Goal: Task Accomplishment & Management: Use online tool/utility

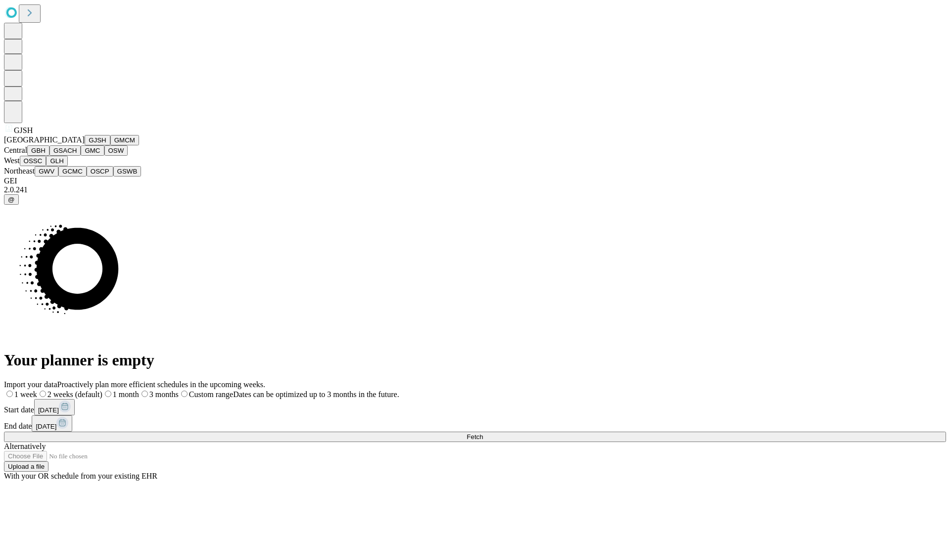
click at [85, 145] on button "GJSH" at bounding box center [98, 140] width 26 height 10
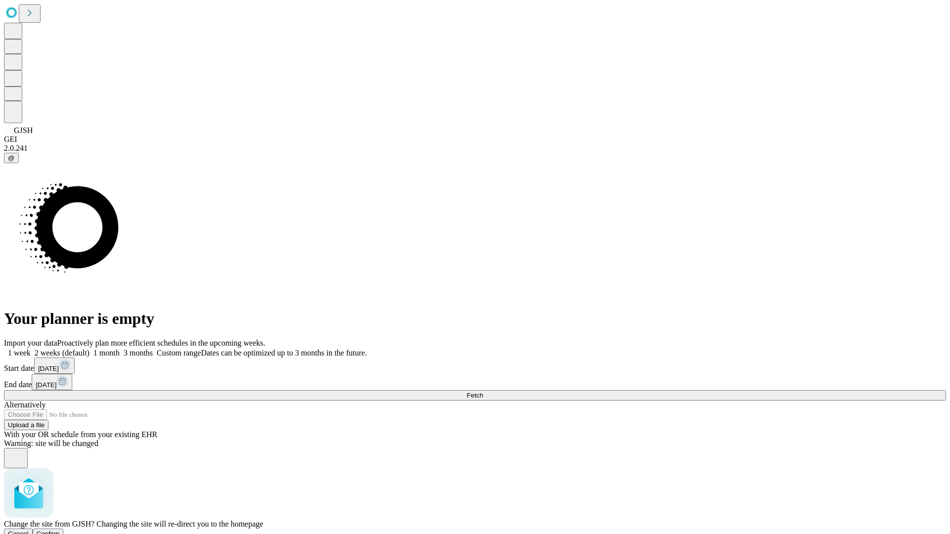
click at [60, 530] on span "Confirm" at bounding box center [48, 533] width 23 height 7
click at [90, 349] on label "2 weeks (default)" at bounding box center [60, 353] width 59 height 8
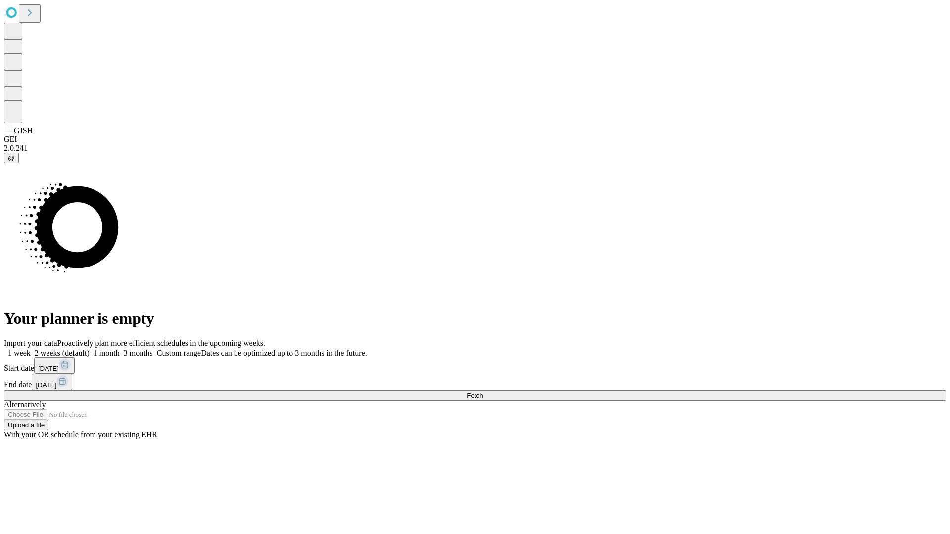
click at [483, 392] on span "Fetch" at bounding box center [474, 395] width 16 height 7
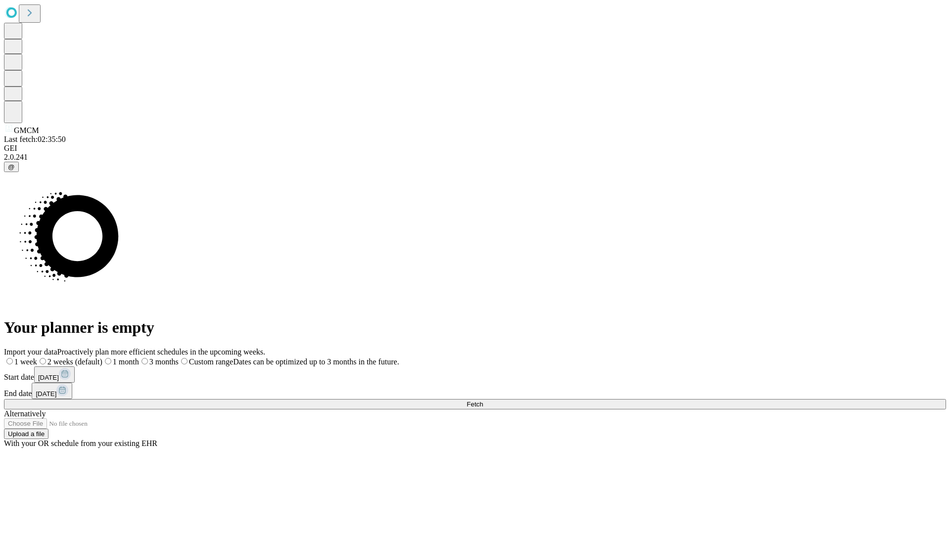
click at [102, 358] on label "2 weeks (default)" at bounding box center [69, 362] width 65 height 8
click at [483, 401] on span "Fetch" at bounding box center [474, 404] width 16 height 7
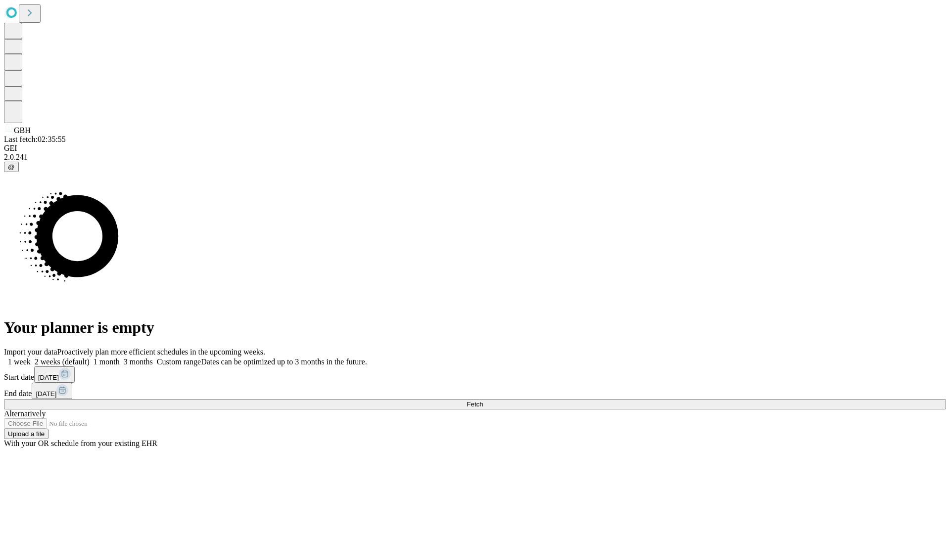
click at [90, 358] on label "2 weeks (default)" at bounding box center [60, 362] width 59 height 8
click at [483, 401] on span "Fetch" at bounding box center [474, 404] width 16 height 7
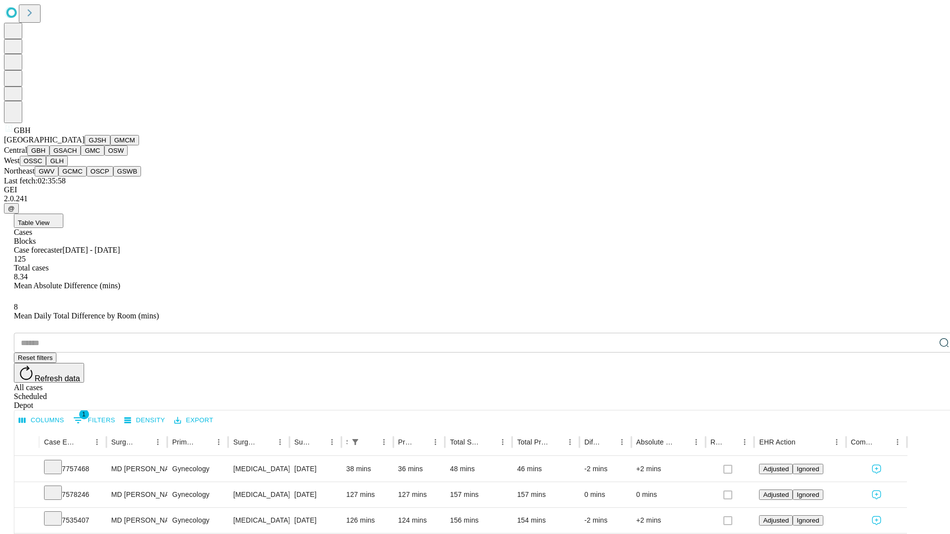
click at [77, 156] on button "GSACH" at bounding box center [64, 150] width 31 height 10
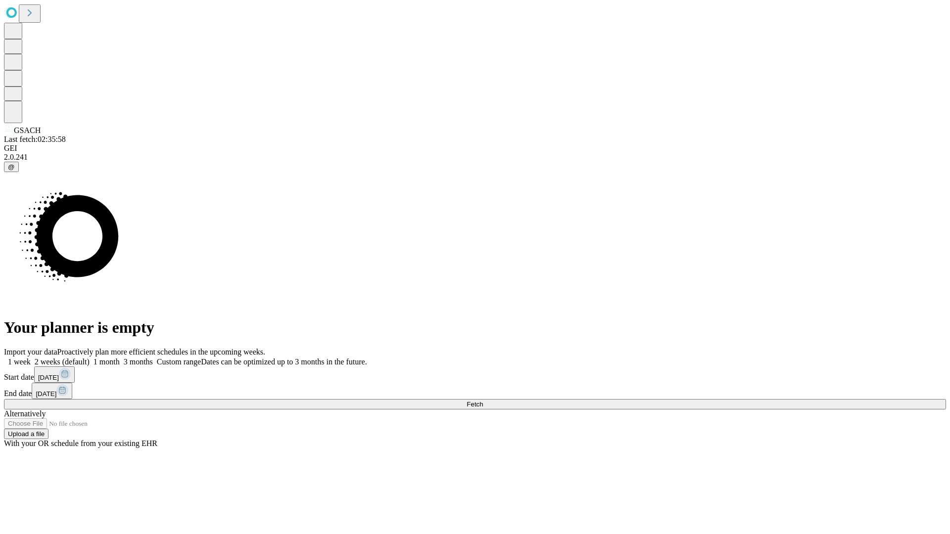
click at [90, 358] on label "2 weeks (default)" at bounding box center [60, 362] width 59 height 8
click at [483, 401] on span "Fetch" at bounding box center [474, 404] width 16 height 7
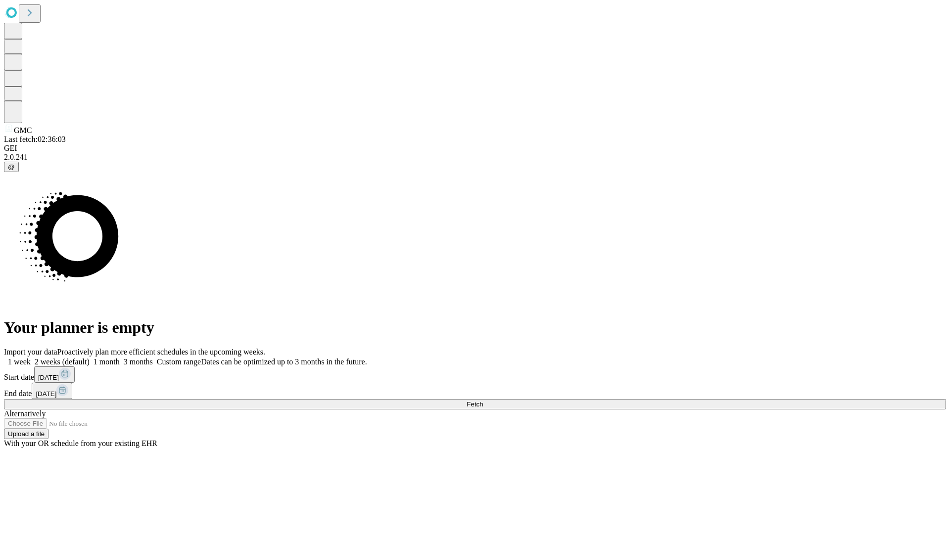
click at [90, 358] on label "2 weeks (default)" at bounding box center [60, 362] width 59 height 8
click at [483, 401] on span "Fetch" at bounding box center [474, 404] width 16 height 7
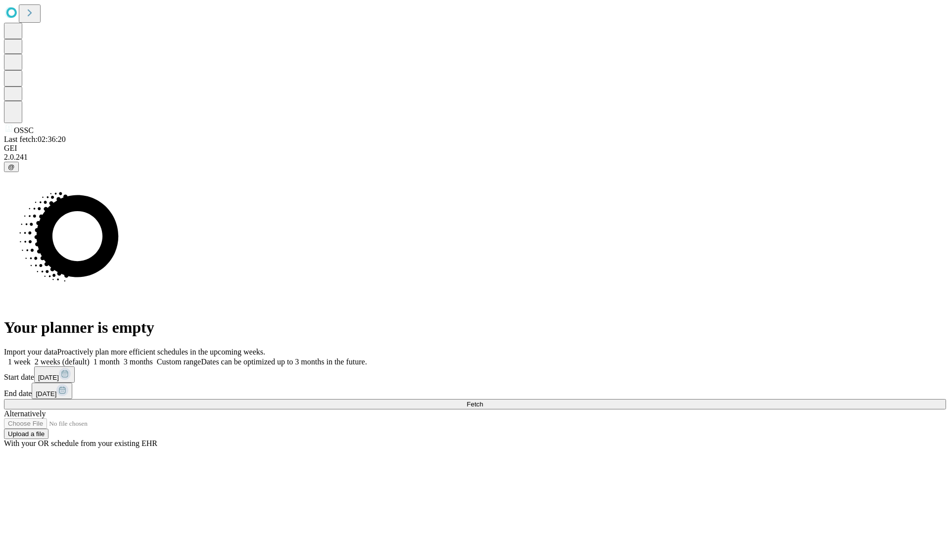
click at [90, 358] on label "2 weeks (default)" at bounding box center [60, 362] width 59 height 8
click at [483, 401] on span "Fetch" at bounding box center [474, 404] width 16 height 7
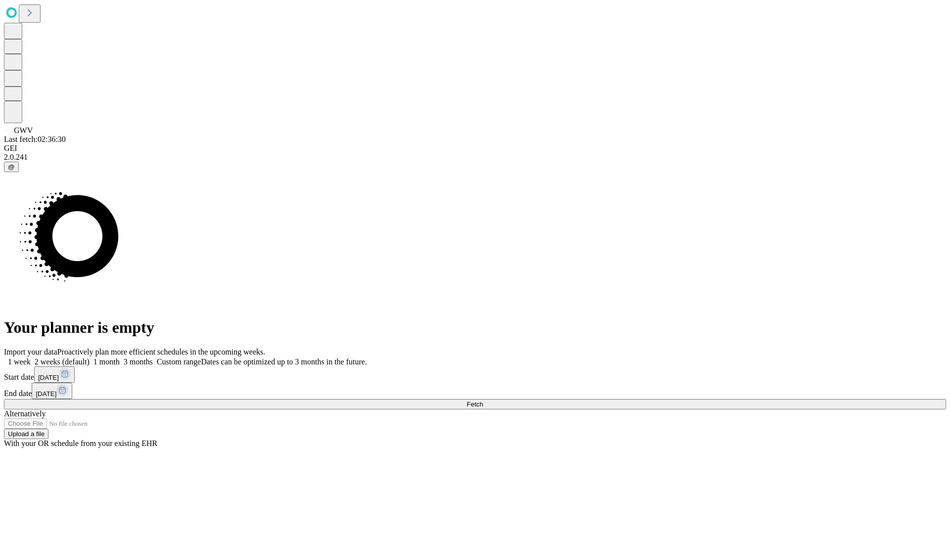
click at [483, 401] on span "Fetch" at bounding box center [474, 404] width 16 height 7
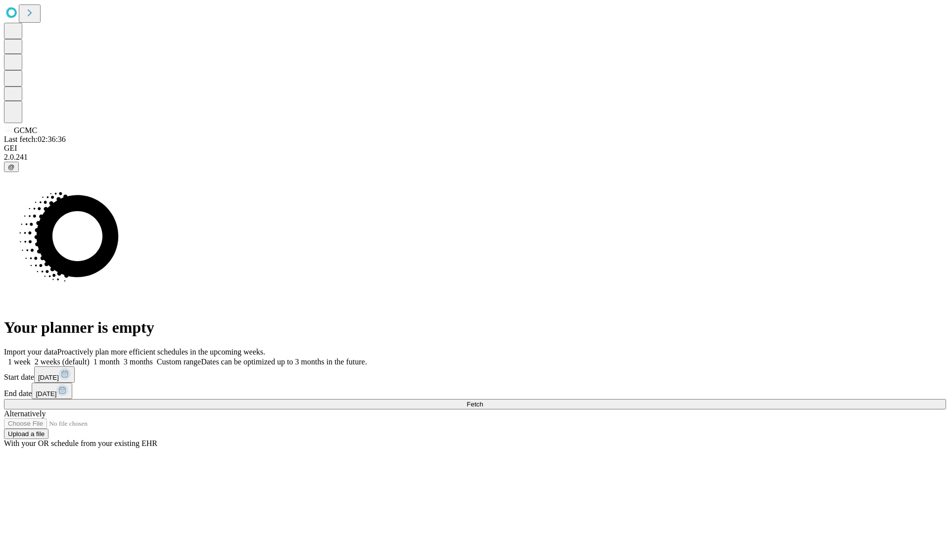
click at [90, 358] on label "2 weeks (default)" at bounding box center [60, 362] width 59 height 8
click at [483, 401] on span "Fetch" at bounding box center [474, 404] width 16 height 7
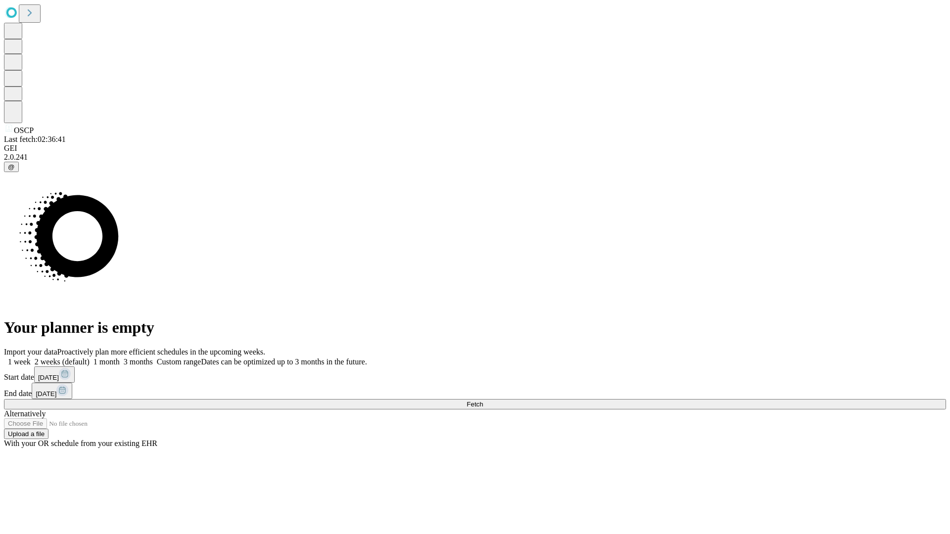
click at [90, 358] on label "2 weeks (default)" at bounding box center [60, 362] width 59 height 8
click at [483, 401] on span "Fetch" at bounding box center [474, 404] width 16 height 7
